Goal: Browse casually

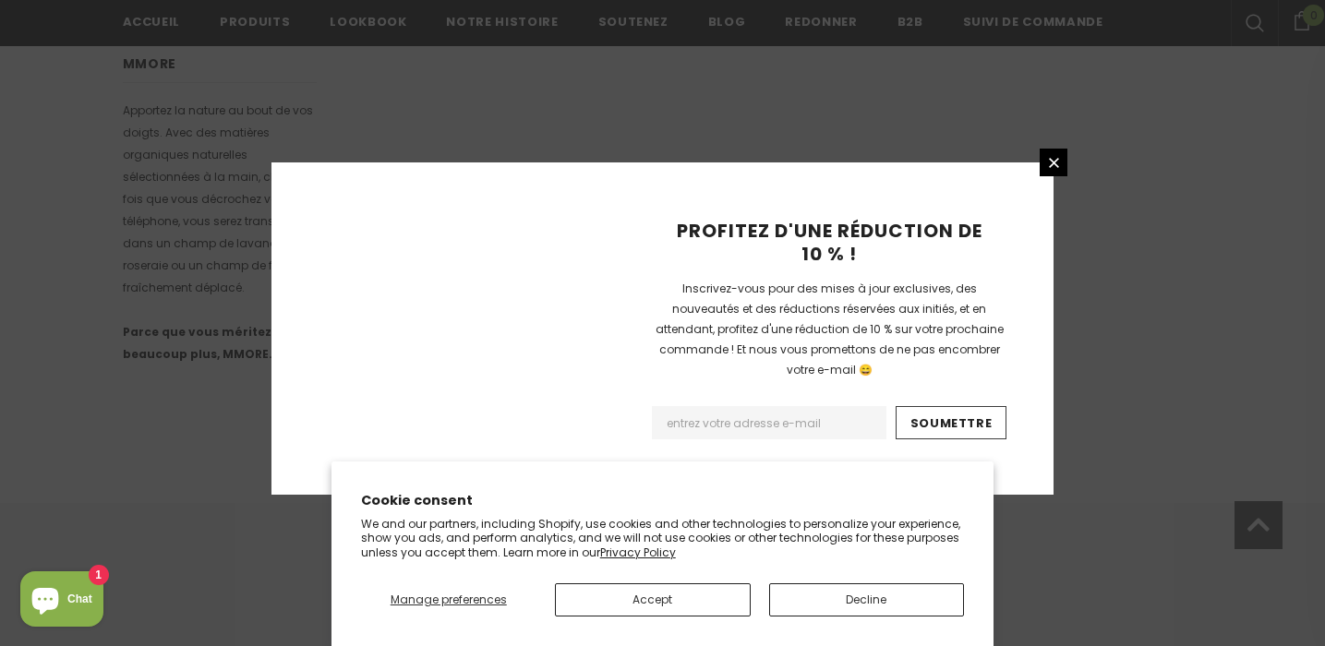
scroll to position [1291, 0]
